Goal: Task Accomplishment & Management: Use online tool/utility

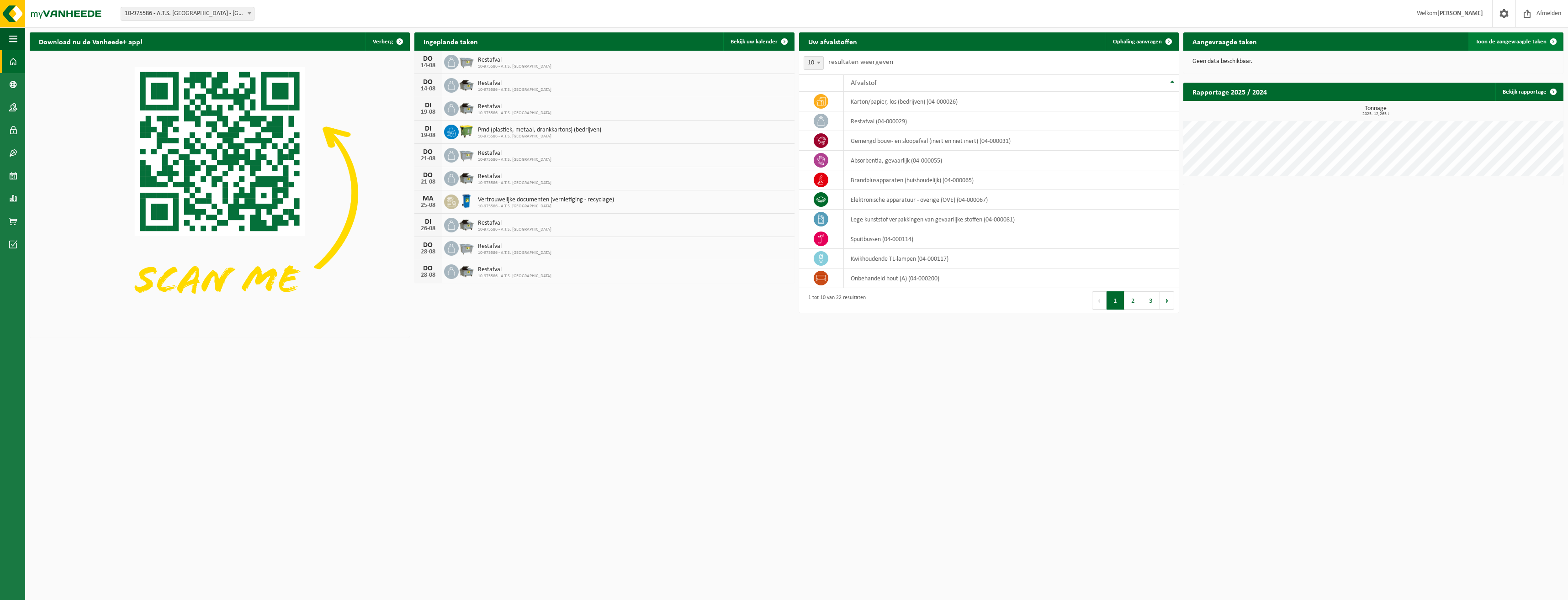
click at [1527, 40] on span "Toon de aangevraagde taken" at bounding box center [1511, 42] width 71 height 6
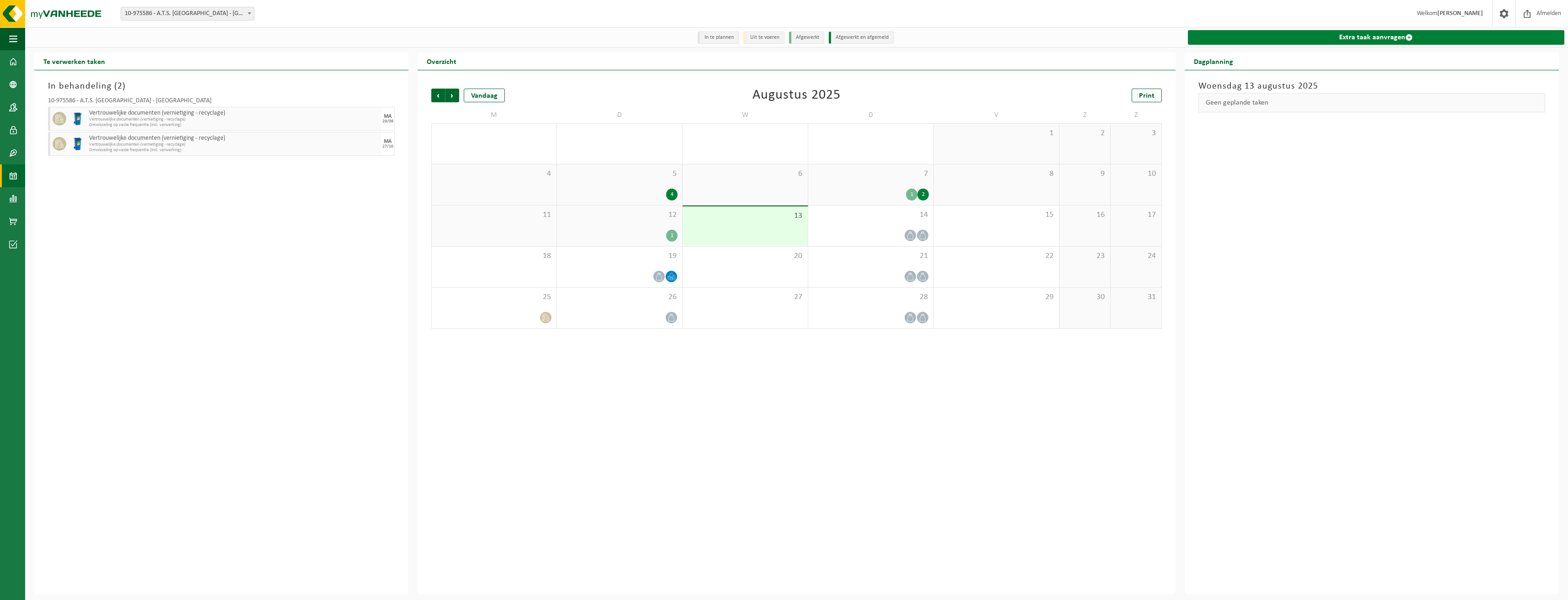
click at [1418, 35] on link "Extra taak aanvragen" at bounding box center [1376, 38] width 376 height 15
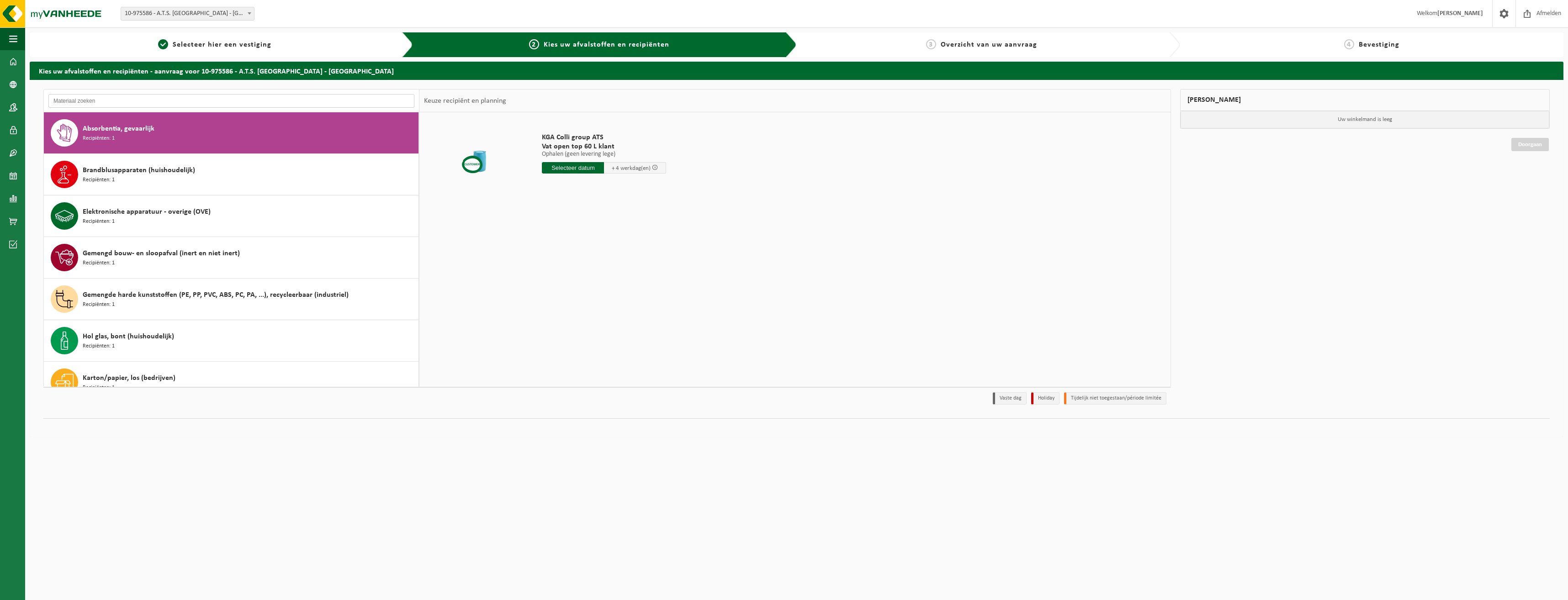
click at [253, 100] on input "text" at bounding box center [231, 101] width 366 height 14
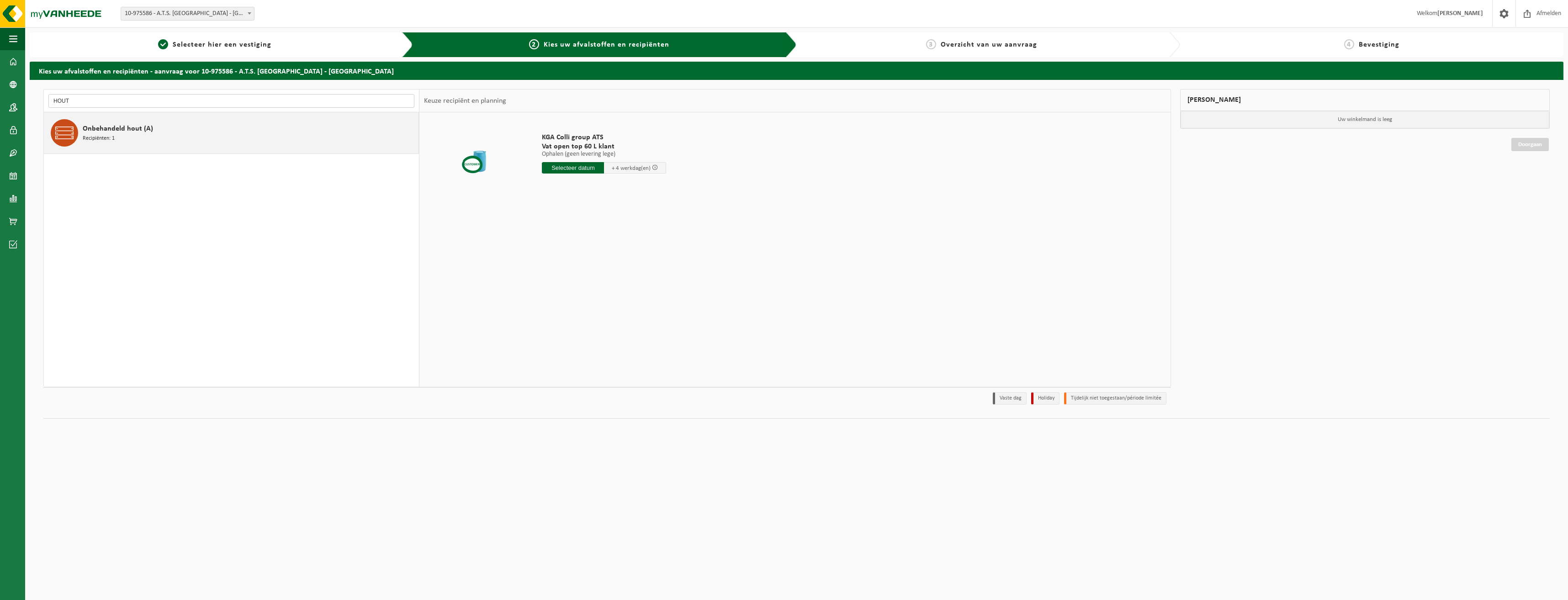
type input "HOUT"
click at [210, 125] on div "Onbehandeld hout (A) Recipiënten: 1" at bounding box center [250, 133] width 334 height 27
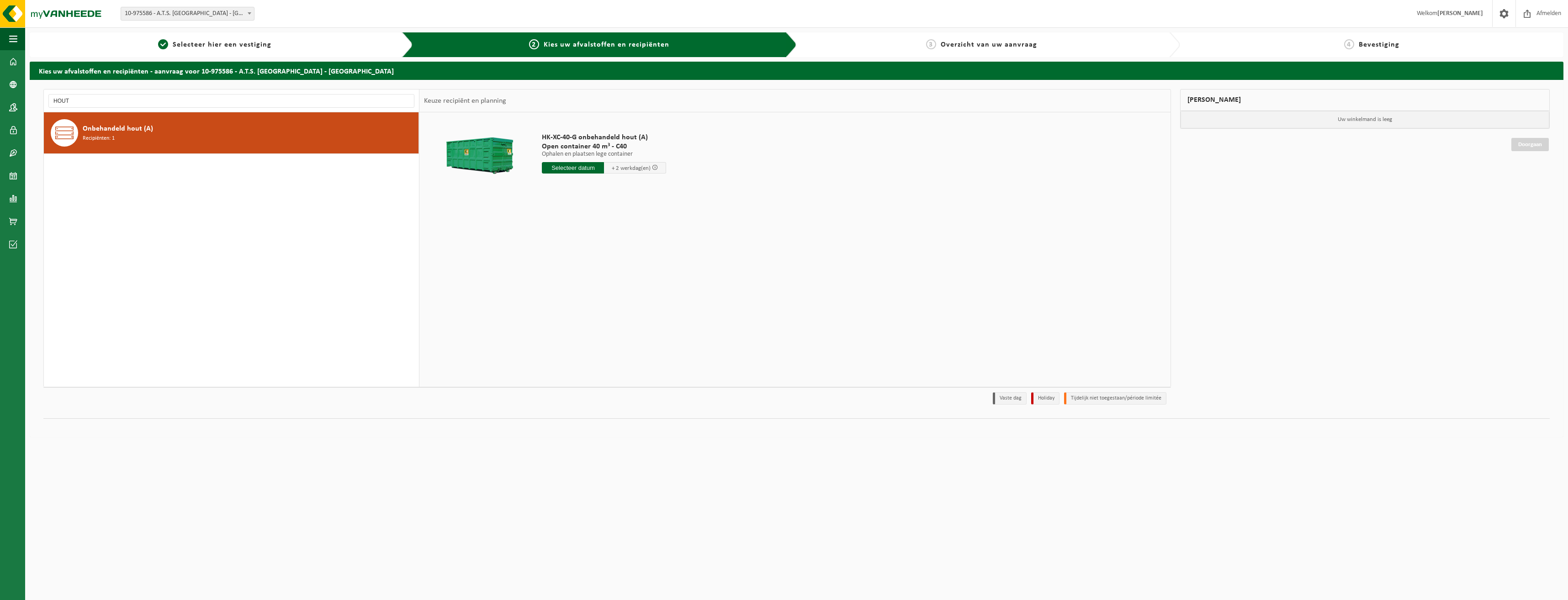
click at [588, 167] on input "text" at bounding box center [573, 167] width 62 height 12
click at [551, 262] on div "18" at bounding box center [550, 263] width 16 height 15
type input "Van 2025-08-18"
click at [572, 199] on button "In winkelmand" at bounding box center [568, 202] width 51 height 15
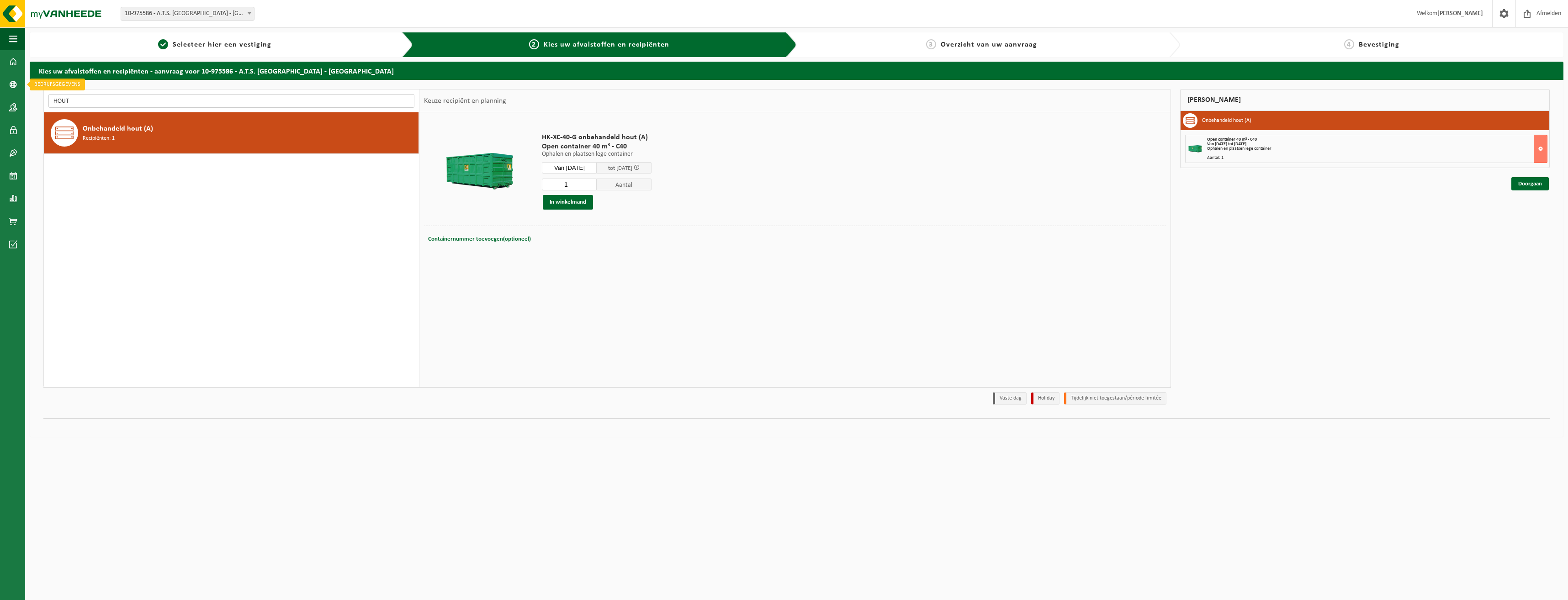
drag, startPoint x: 118, startPoint y: 100, endPoint x: -3, endPoint y: 95, distance: 121.1
click at [0, 95] on html "Vestiging: 10-975586 - A.T.S. MERELBEKE - MERELBEKE 10-975586 - A.T.S. MERELBEK…" at bounding box center [784, 300] width 1568 height 600
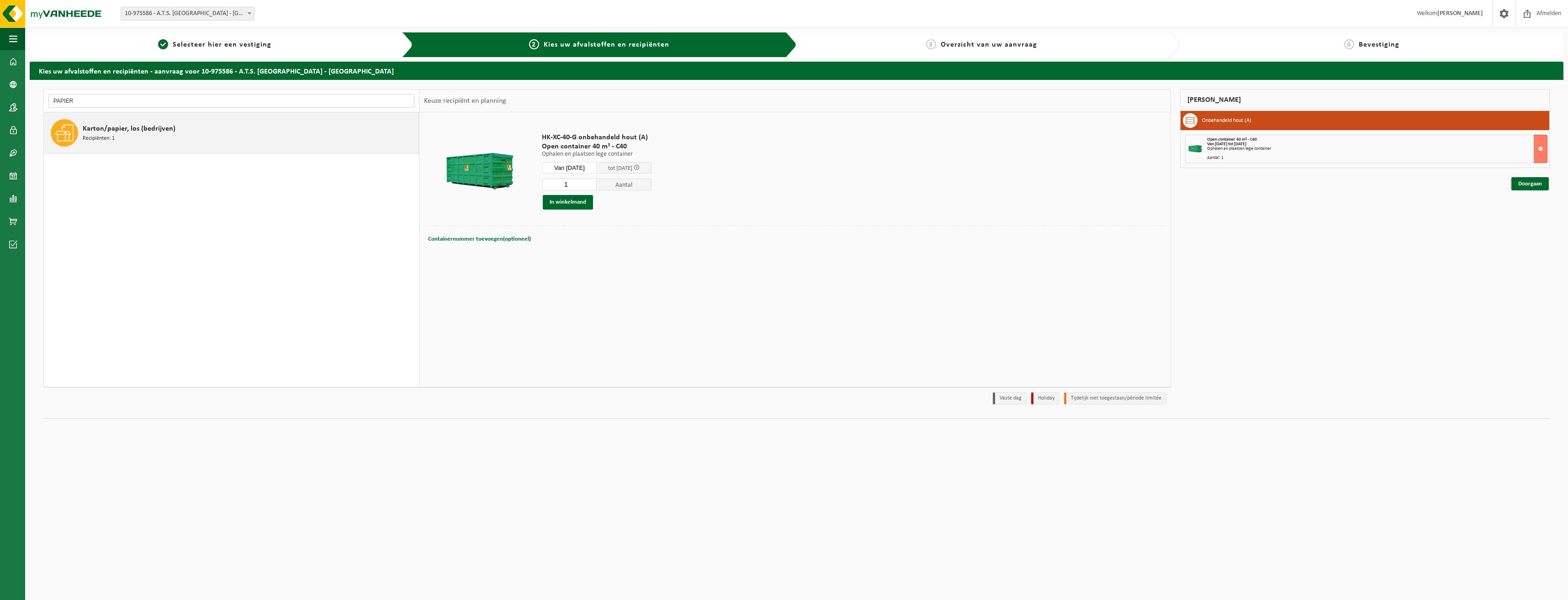
type input "PAPIER"
click at [146, 140] on div "Karton/papier, los (bedrijven) Recipiënten: 1" at bounding box center [250, 133] width 334 height 27
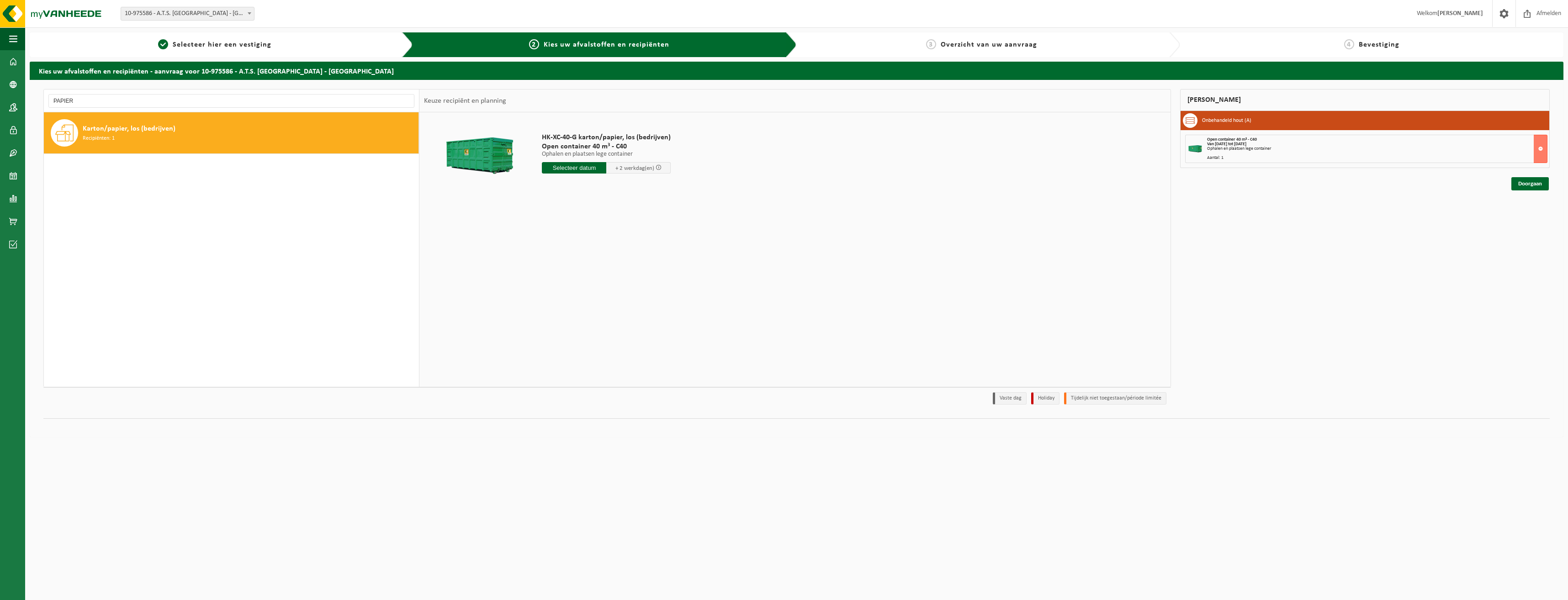
click at [565, 167] on input "text" at bounding box center [574, 167] width 65 height 12
click at [553, 266] on div "18" at bounding box center [550, 263] width 16 height 15
type input "Van 2025-08-18"
click at [573, 203] on button "In winkelmand" at bounding box center [568, 202] width 51 height 15
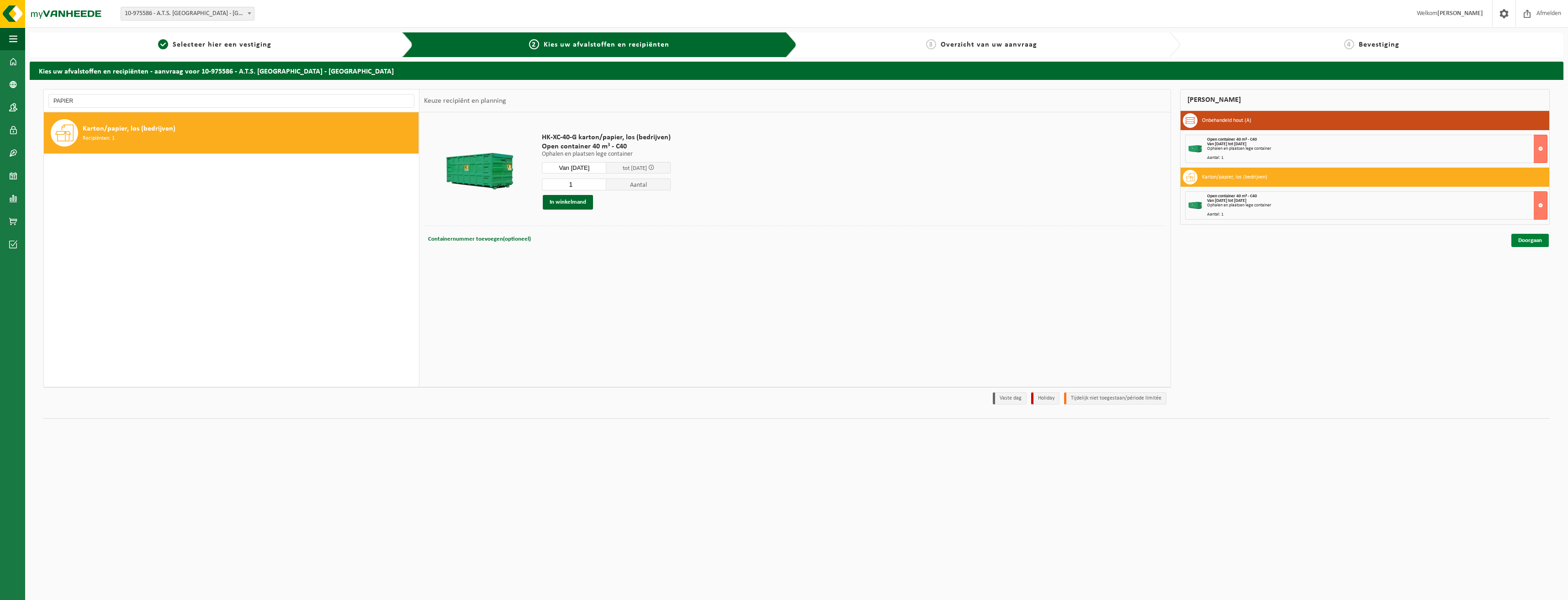
click at [1529, 242] on link "Doorgaan" at bounding box center [1530, 240] width 38 height 13
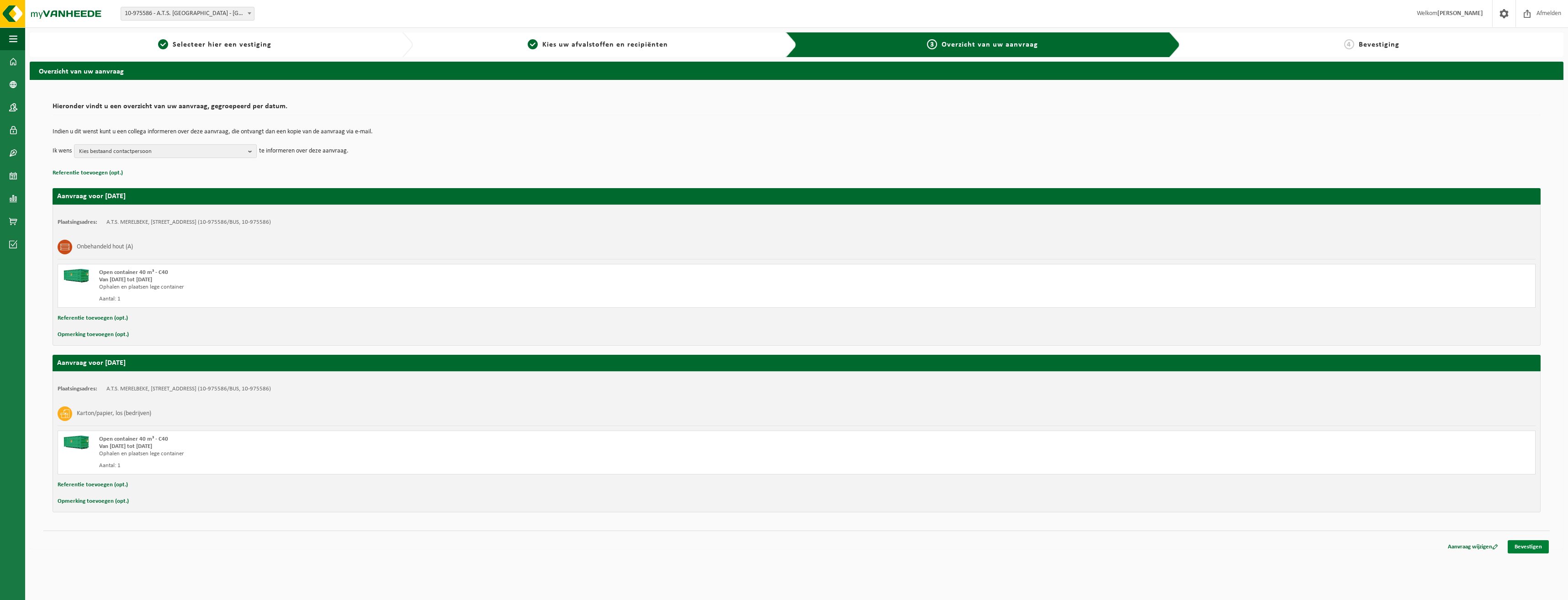
click at [1520, 543] on link "Bevestigen" at bounding box center [1528, 547] width 41 height 13
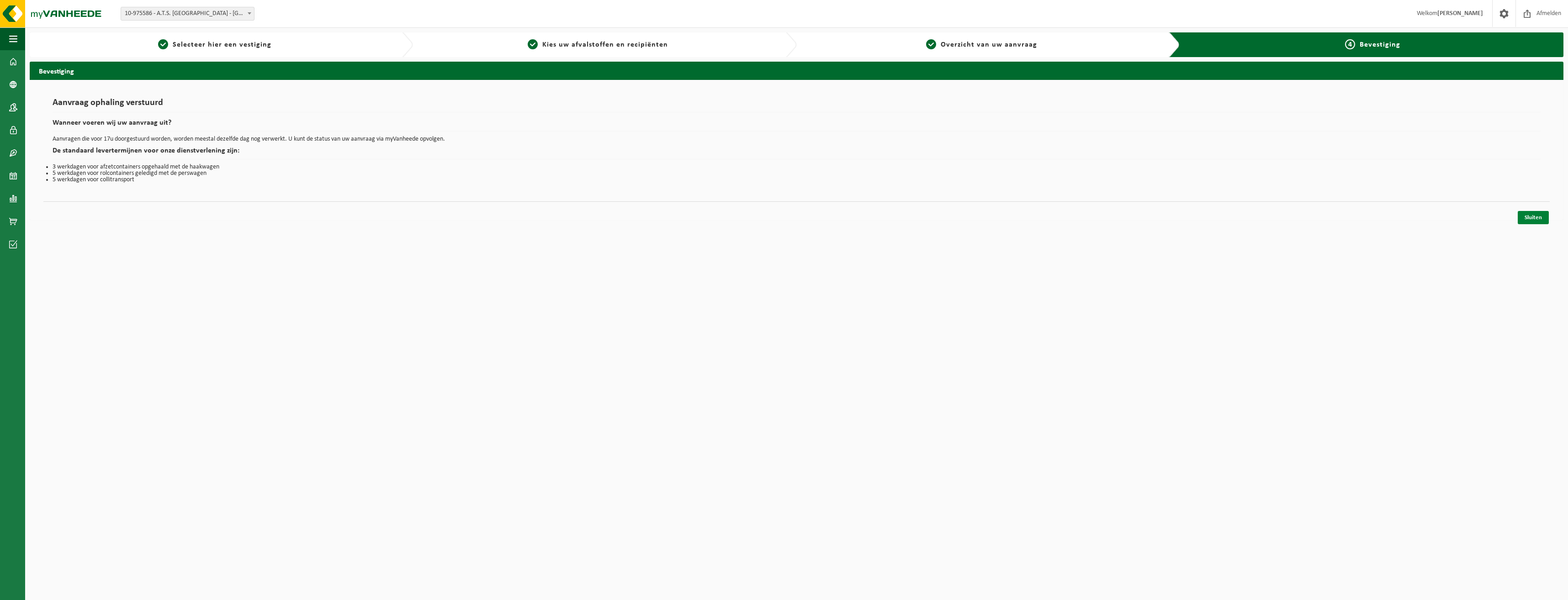
click at [1532, 219] on link "Sluiten" at bounding box center [1533, 218] width 31 height 13
